Goal: Communication & Community: Answer question/provide support

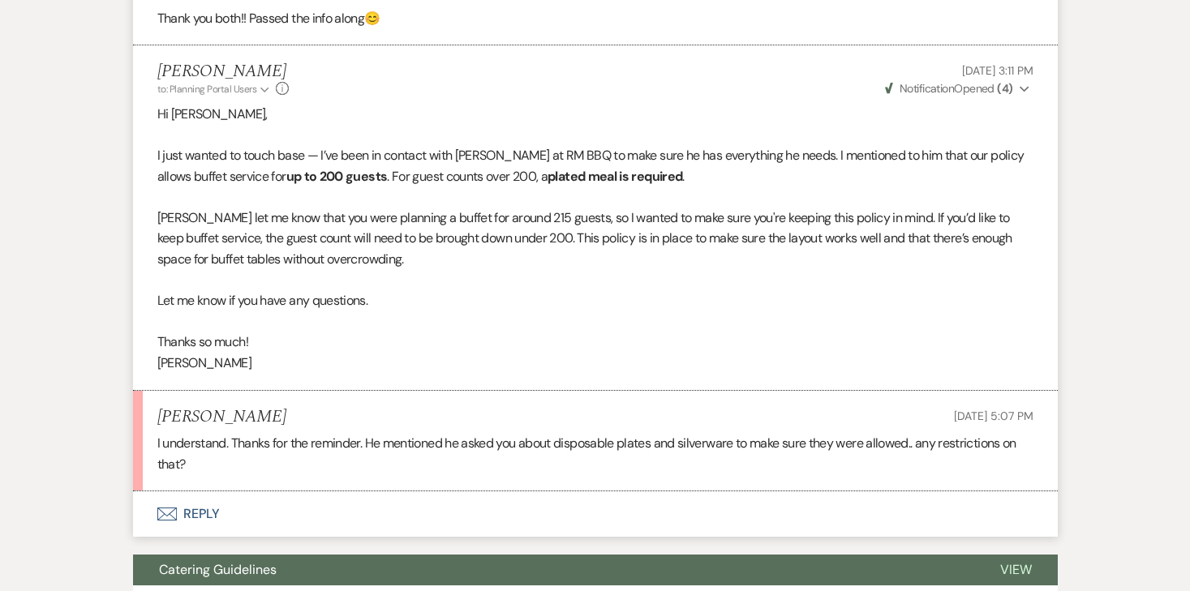
click at [199, 518] on button "Envelope Reply" at bounding box center [595, 514] width 925 height 45
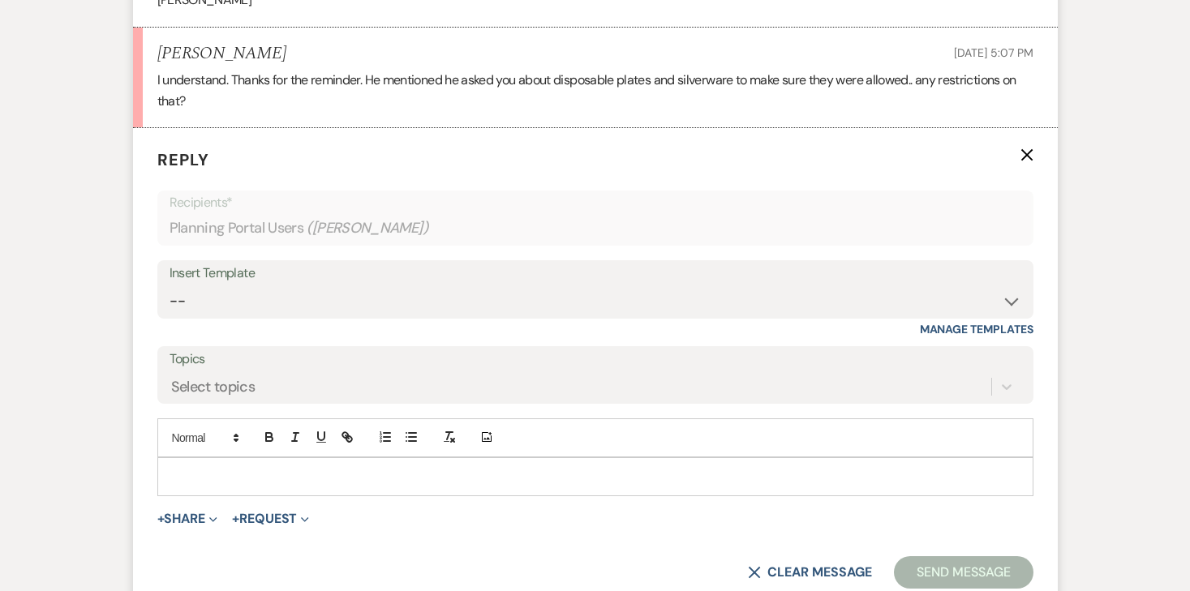
scroll to position [1340, 0]
click at [265, 471] on p at bounding box center [595, 476] width 850 height 18
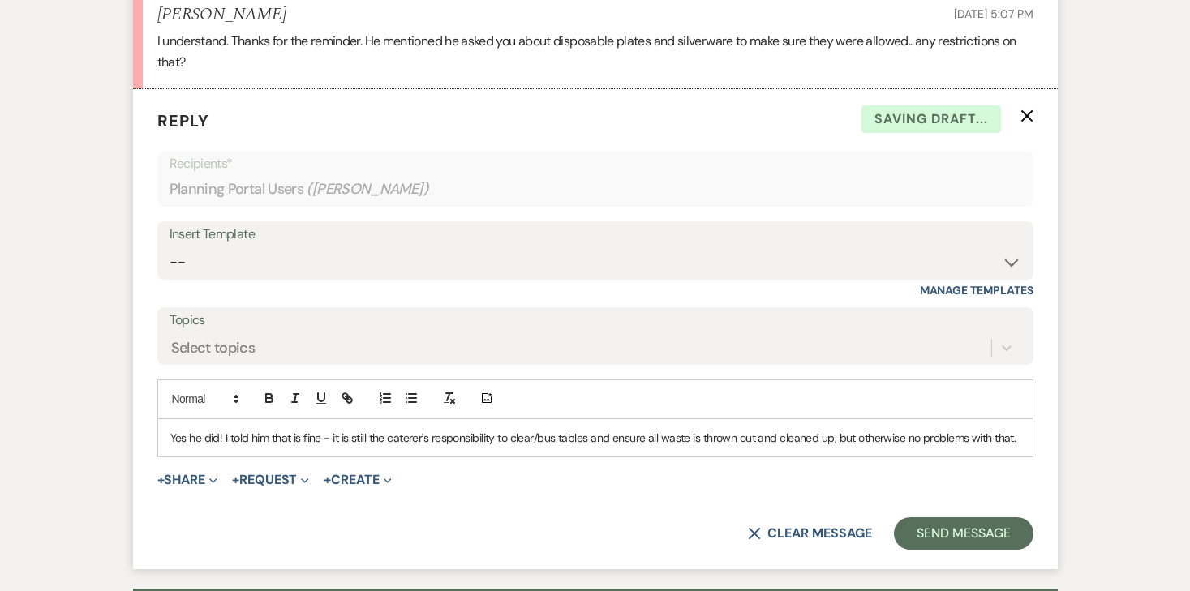
scroll to position [1382, 0]
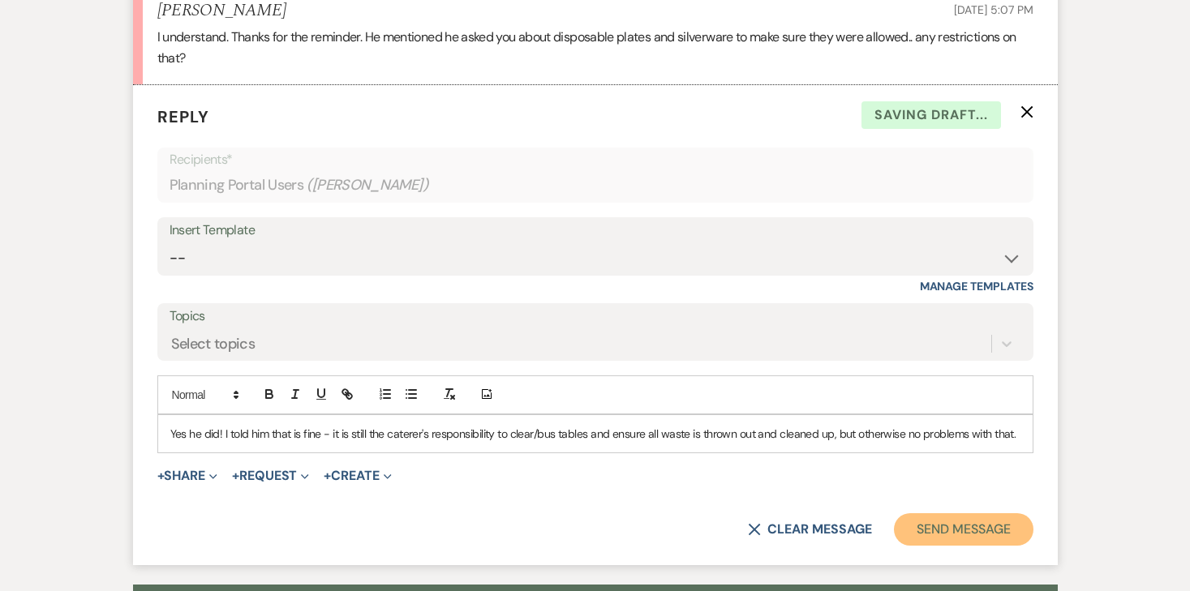
click at [981, 515] on button "Send Message" at bounding box center [963, 530] width 139 height 32
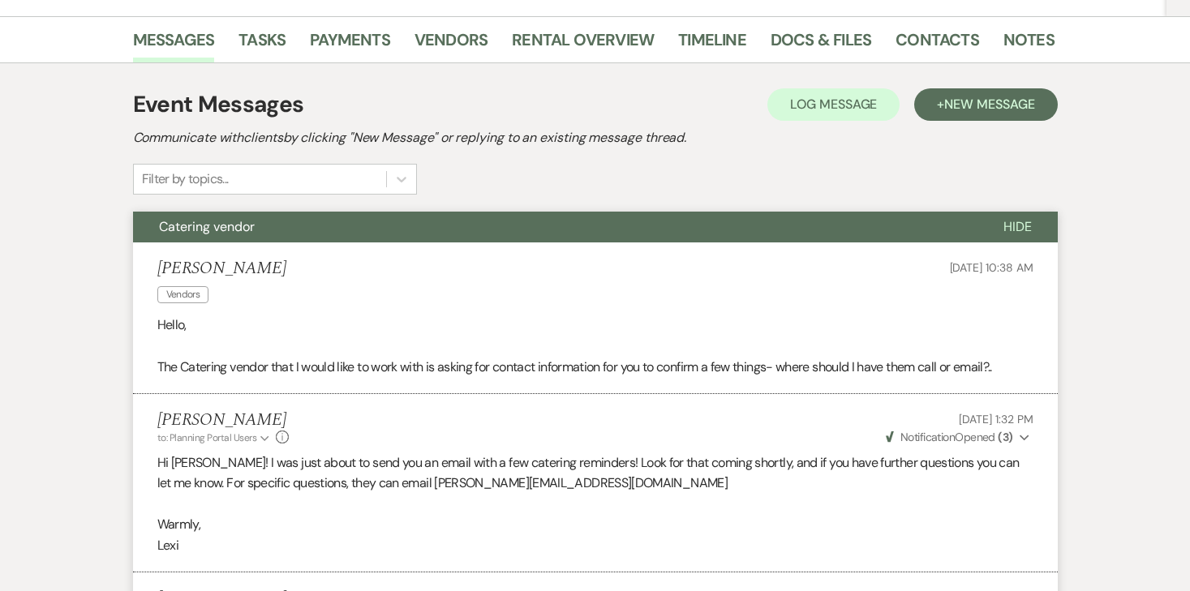
scroll to position [0, 0]
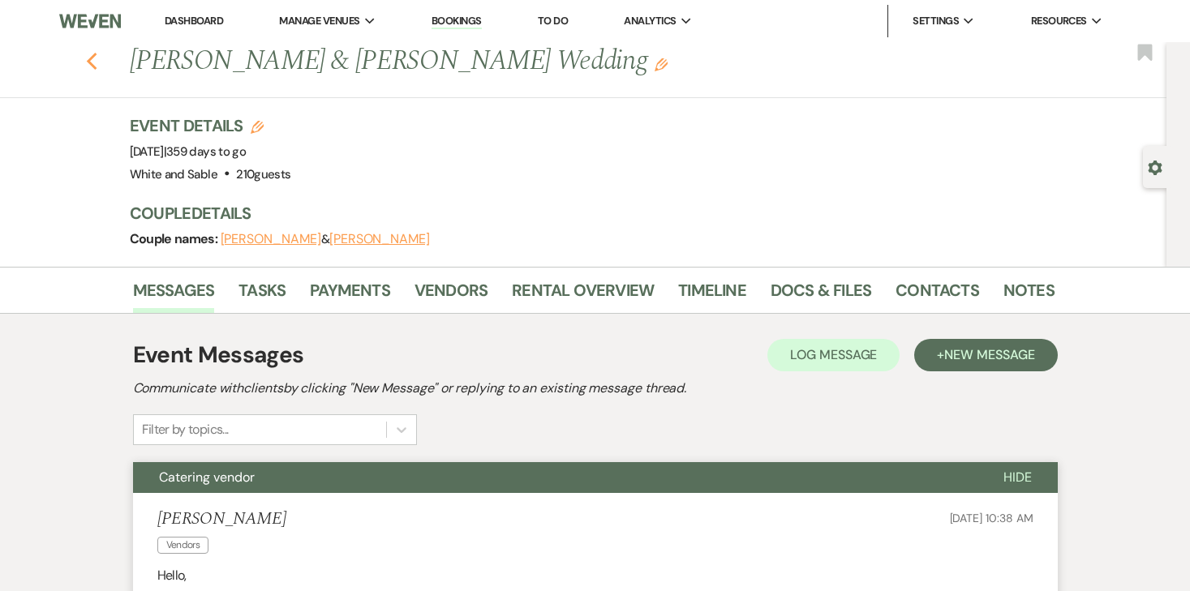
click at [91, 67] on icon "Previous" at bounding box center [92, 61] width 12 height 19
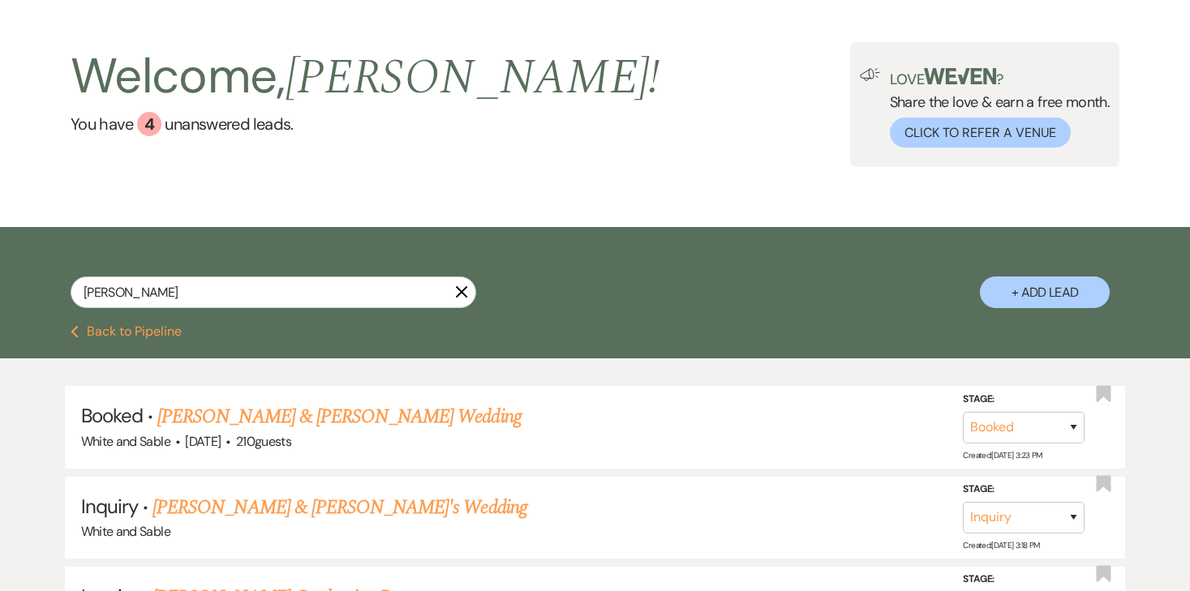
scroll to position [64, 0]
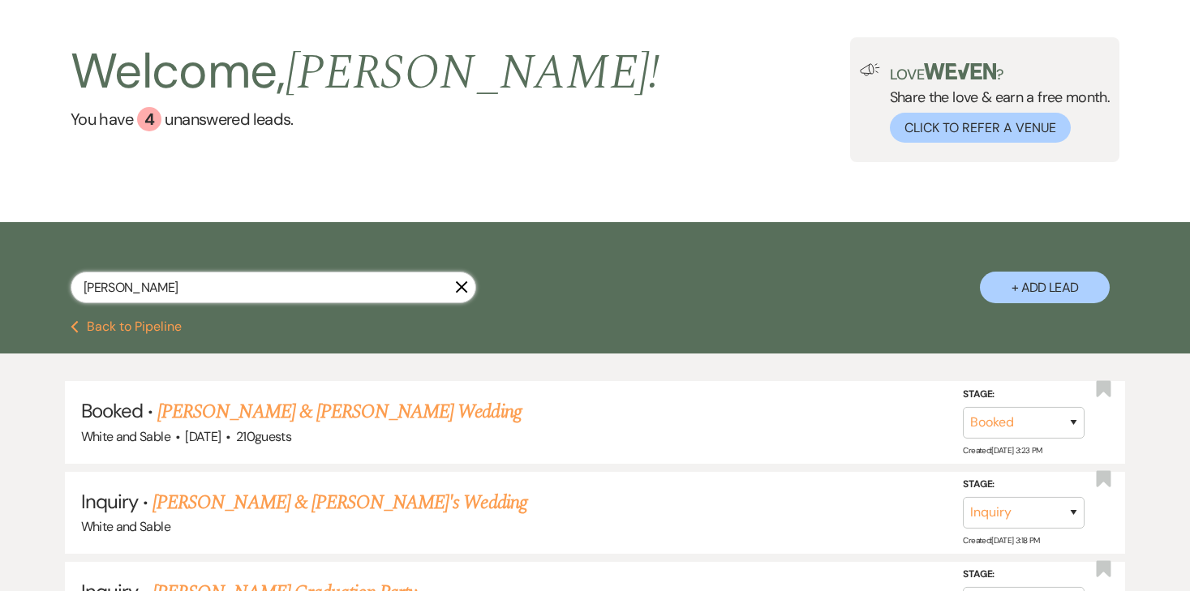
click at [237, 288] on input "tiffany" at bounding box center [274, 288] width 406 height 32
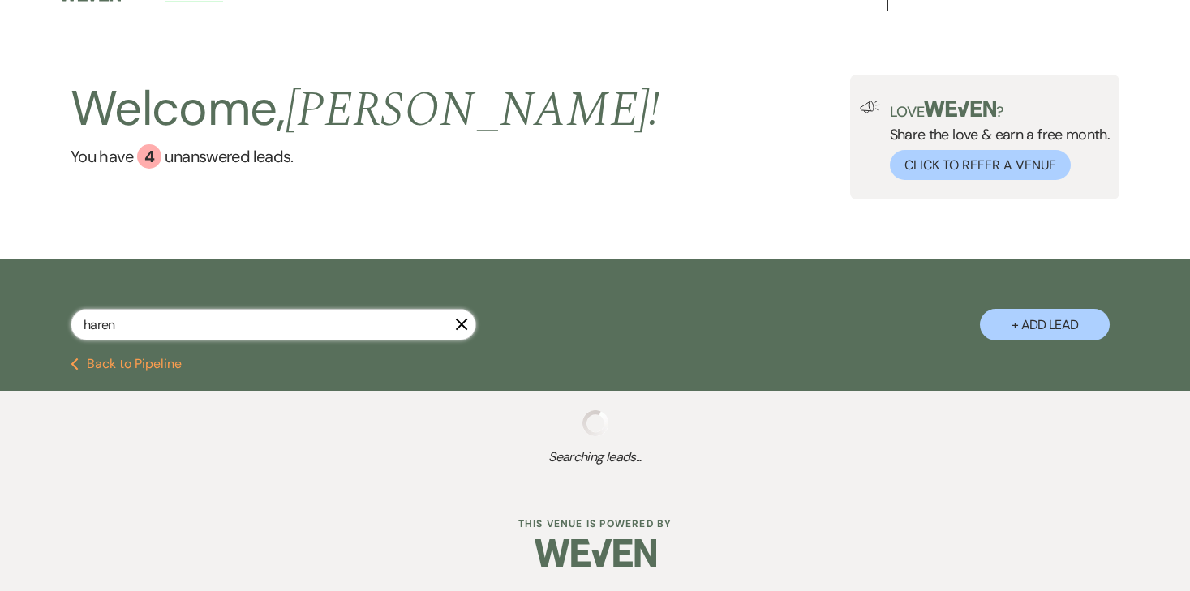
scroll to position [24, 0]
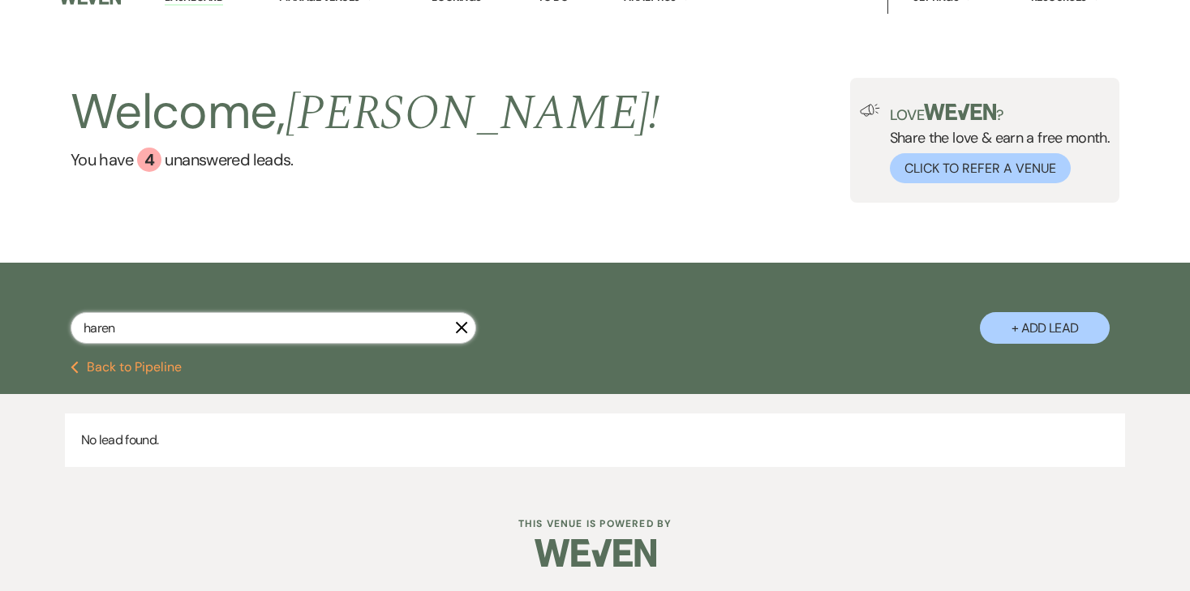
click at [267, 331] on input "haren" at bounding box center [274, 328] width 406 height 32
click at [267, 330] on input "haren" at bounding box center [274, 328] width 406 height 32
type input "harren"
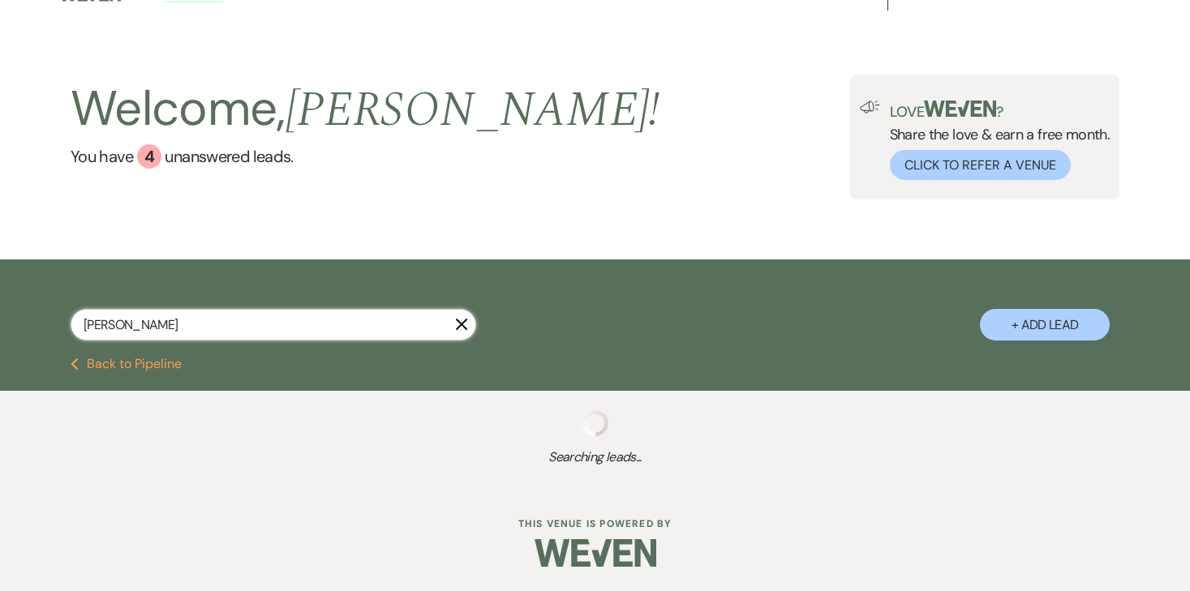
scroll to position [67, 0]
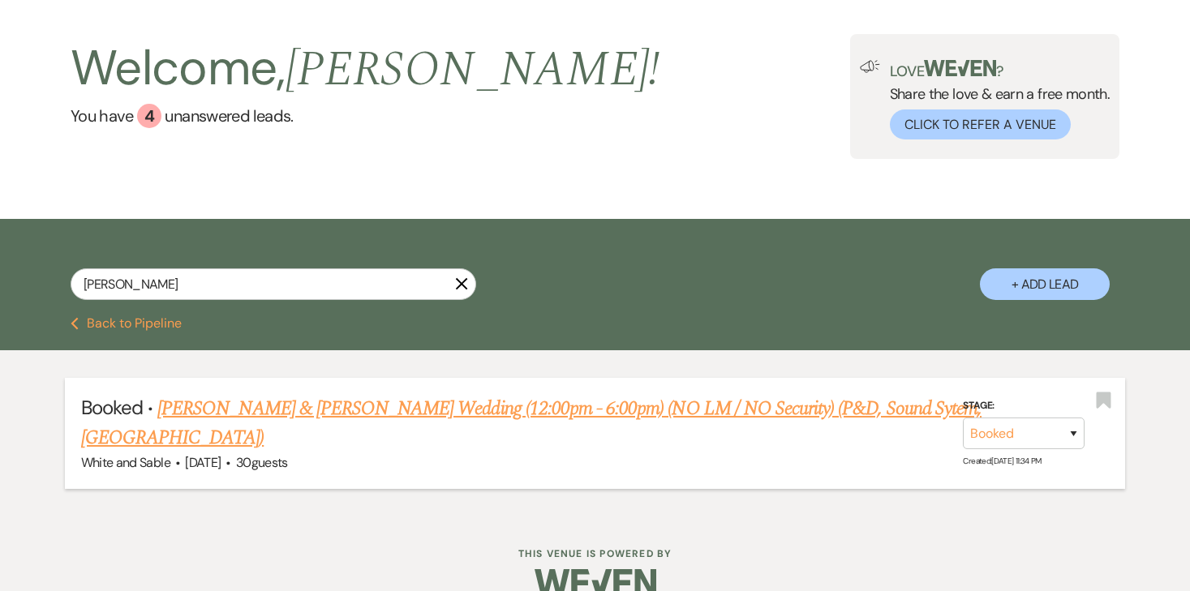
click at [239, 396] on link "Molly Harren & Travis Wermedal's Wedding (12:00pm - 6:00pm) (NO LM / NO Securit…" at bounding box center [531, 423] width 901 height 58
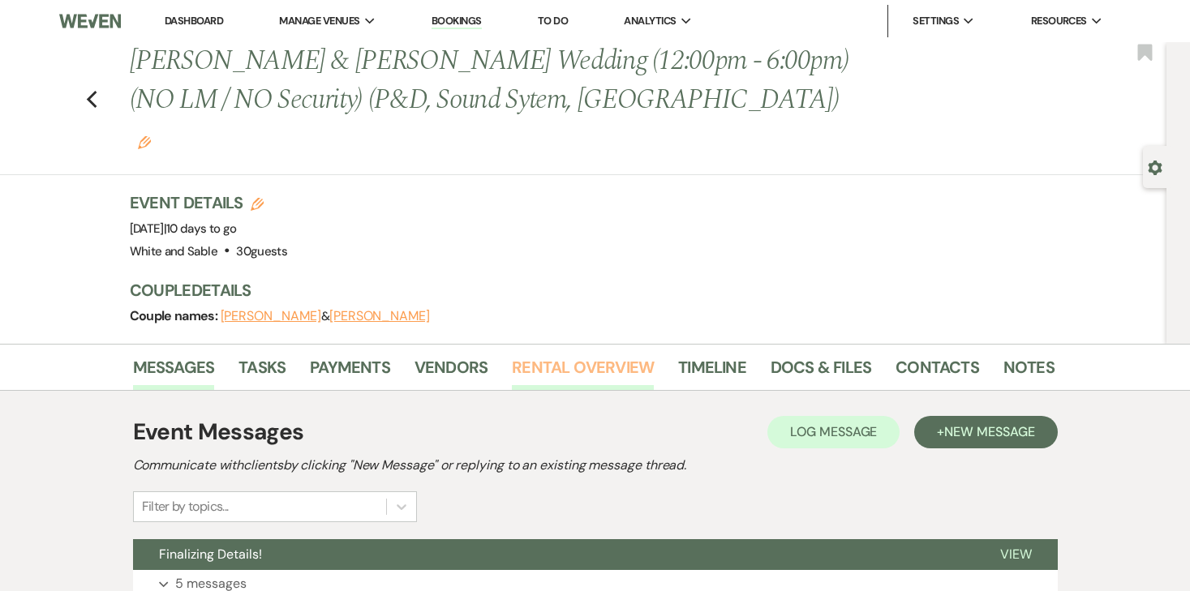
click at [556, 355] on link "Rental Overview" at bounding box center [583, 373] width 142 height 36
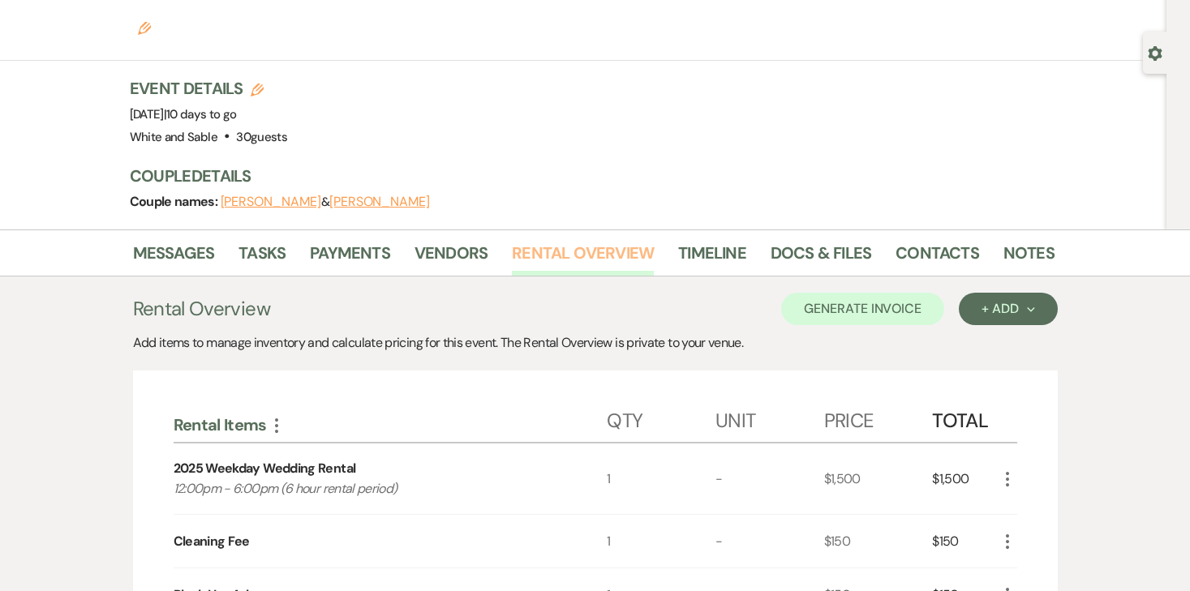
scroll to position [126, 0]
